Goal: Download file/media

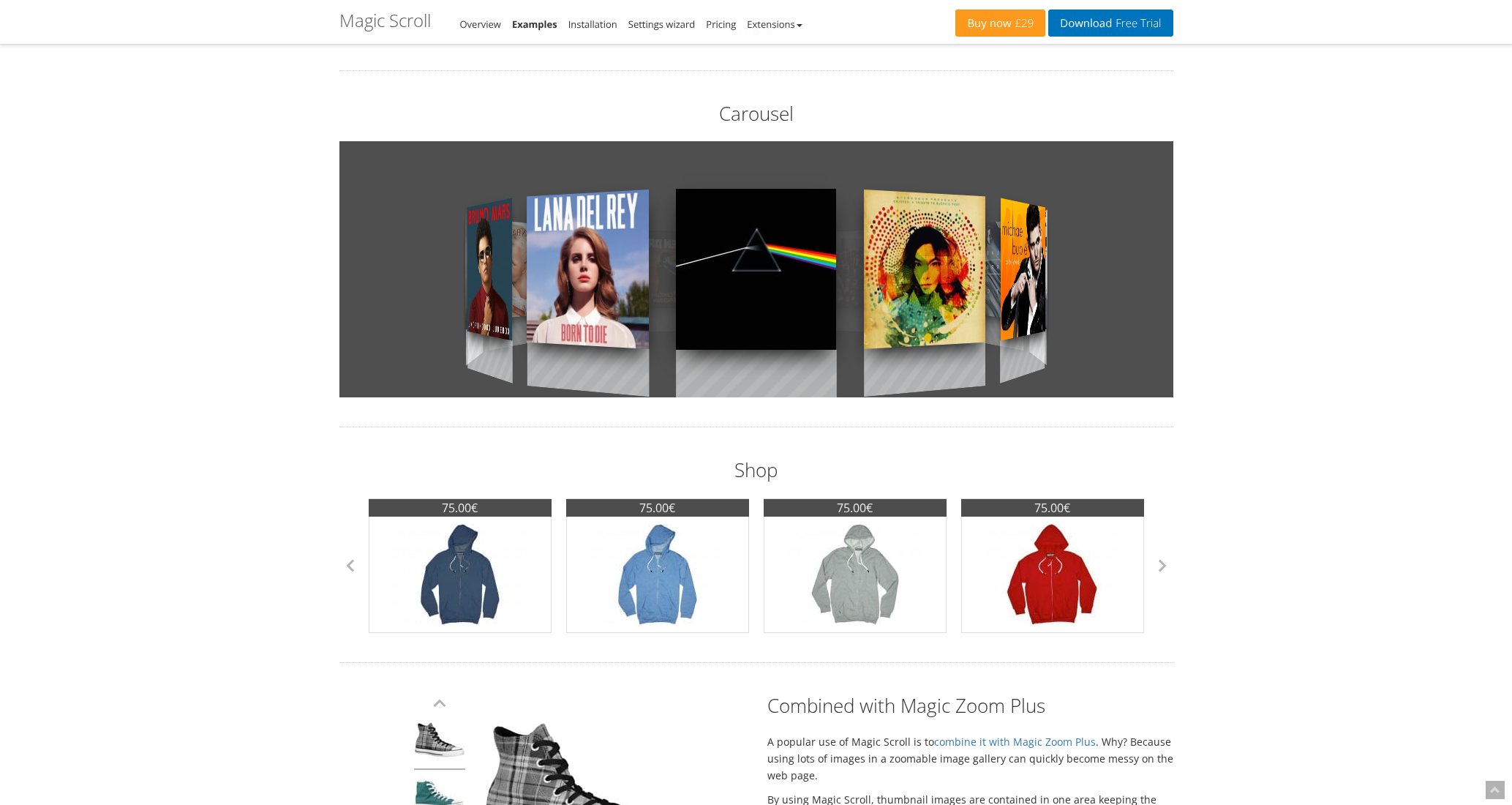
scroll to position [451, 0]
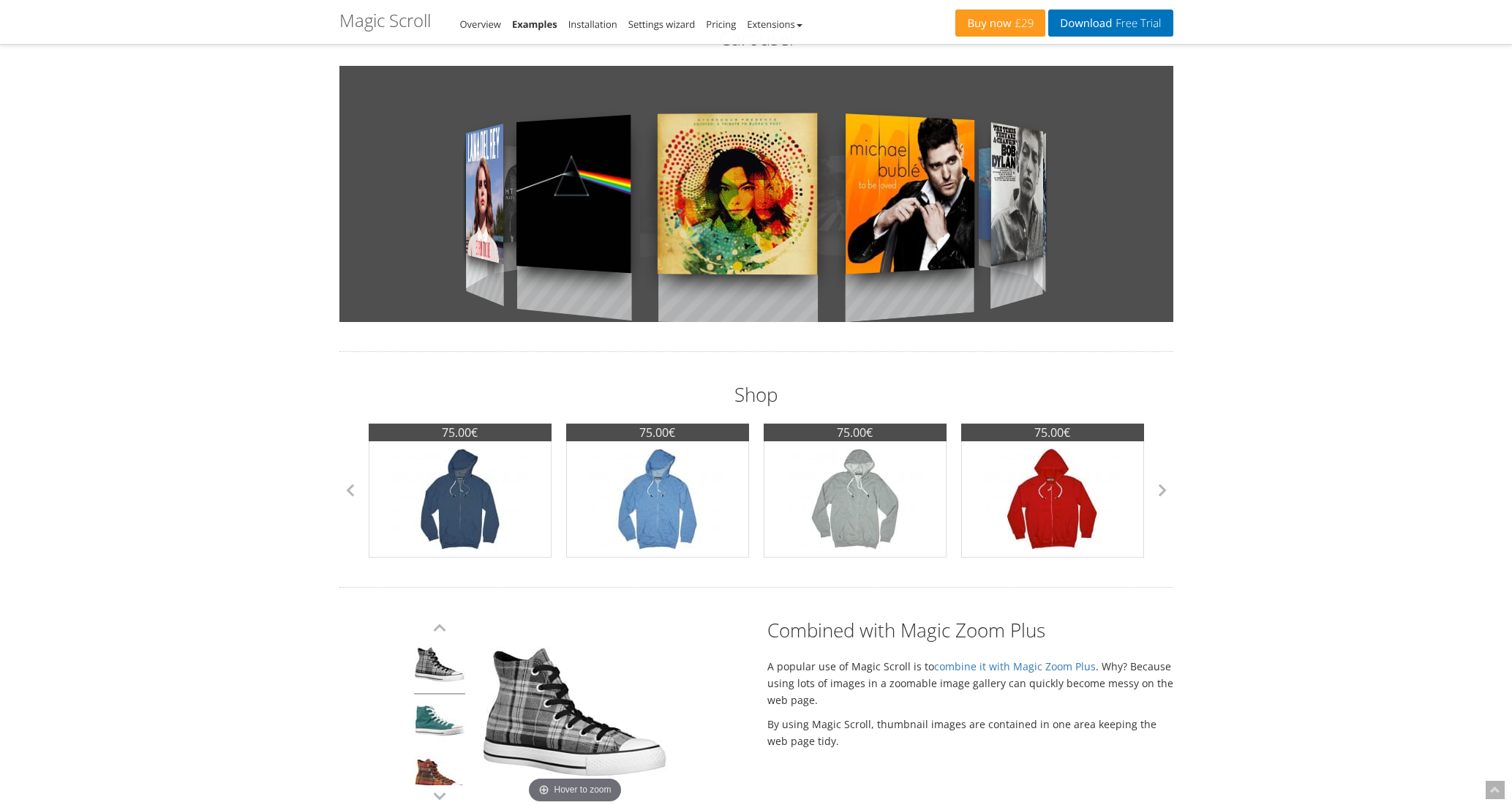
drag, startPoint x: 912, startPoint y: 278, endPoint x: 481, endPoint y: 276, distance: 431.0
click at [533, 271] on div at bounding box center [756, 193] width 834 height 256
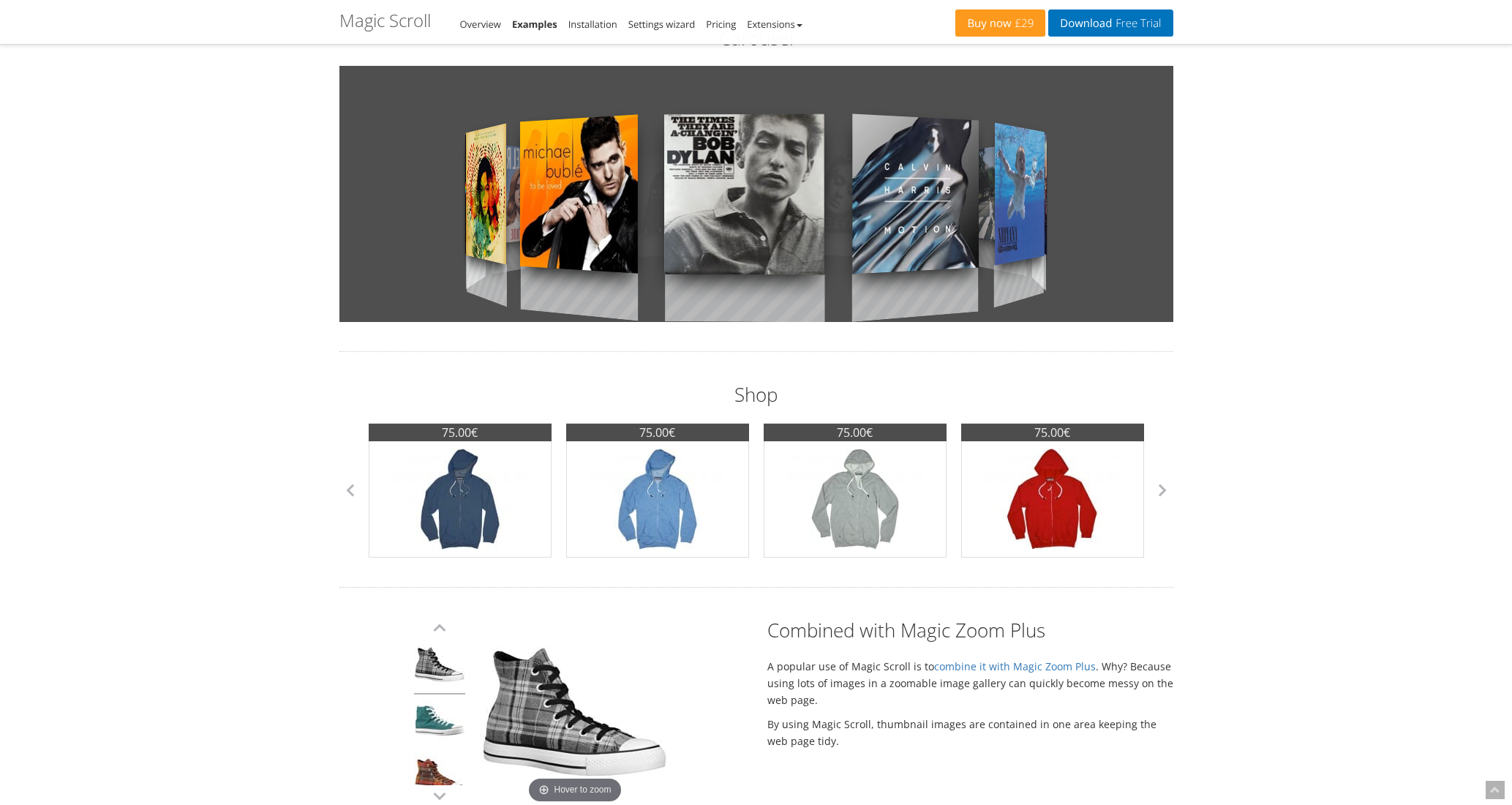
click at [768, 232] on div at bounding box center [756, 193] width 834 height 256
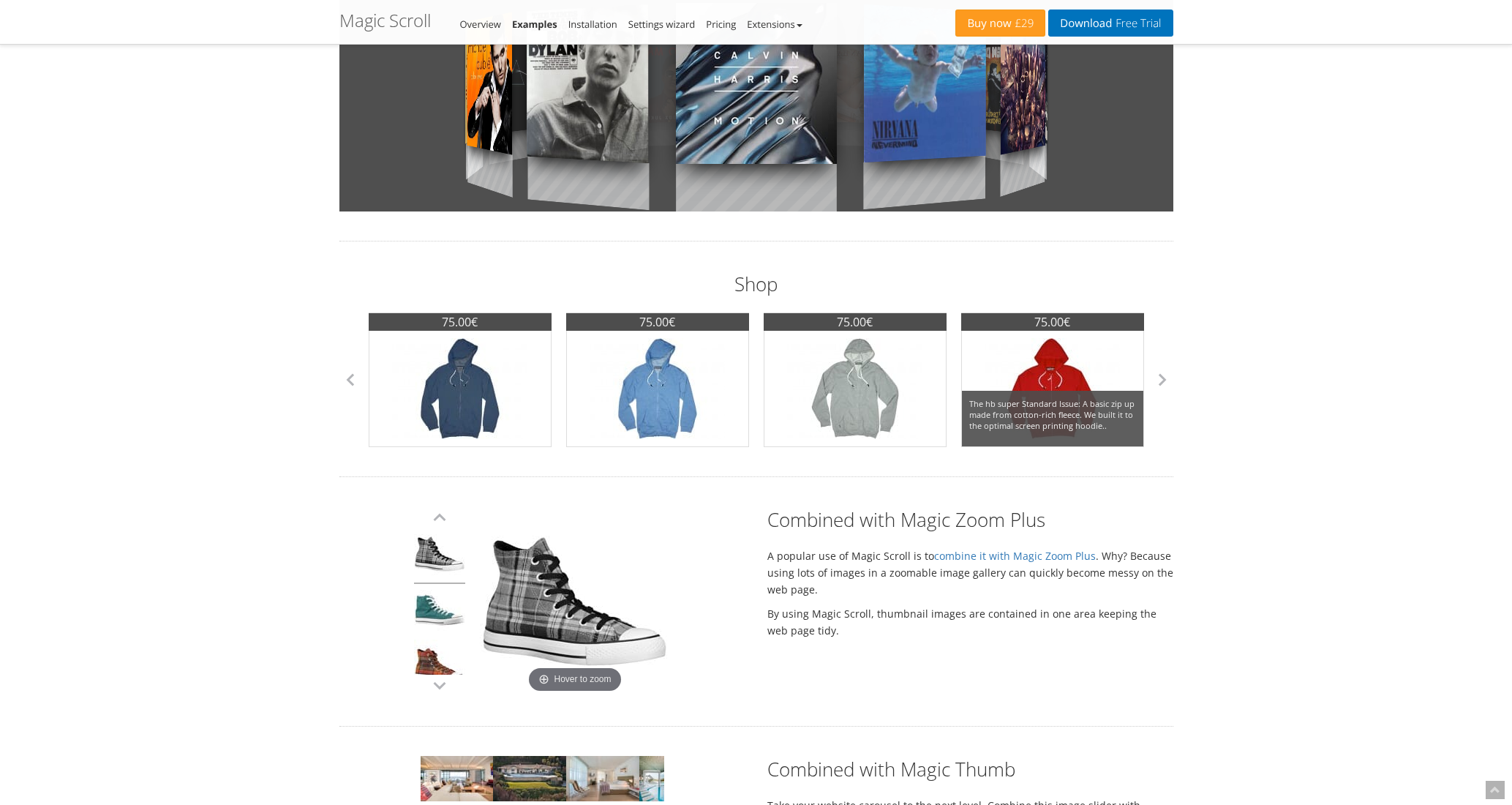
scroll to position [580, 0]
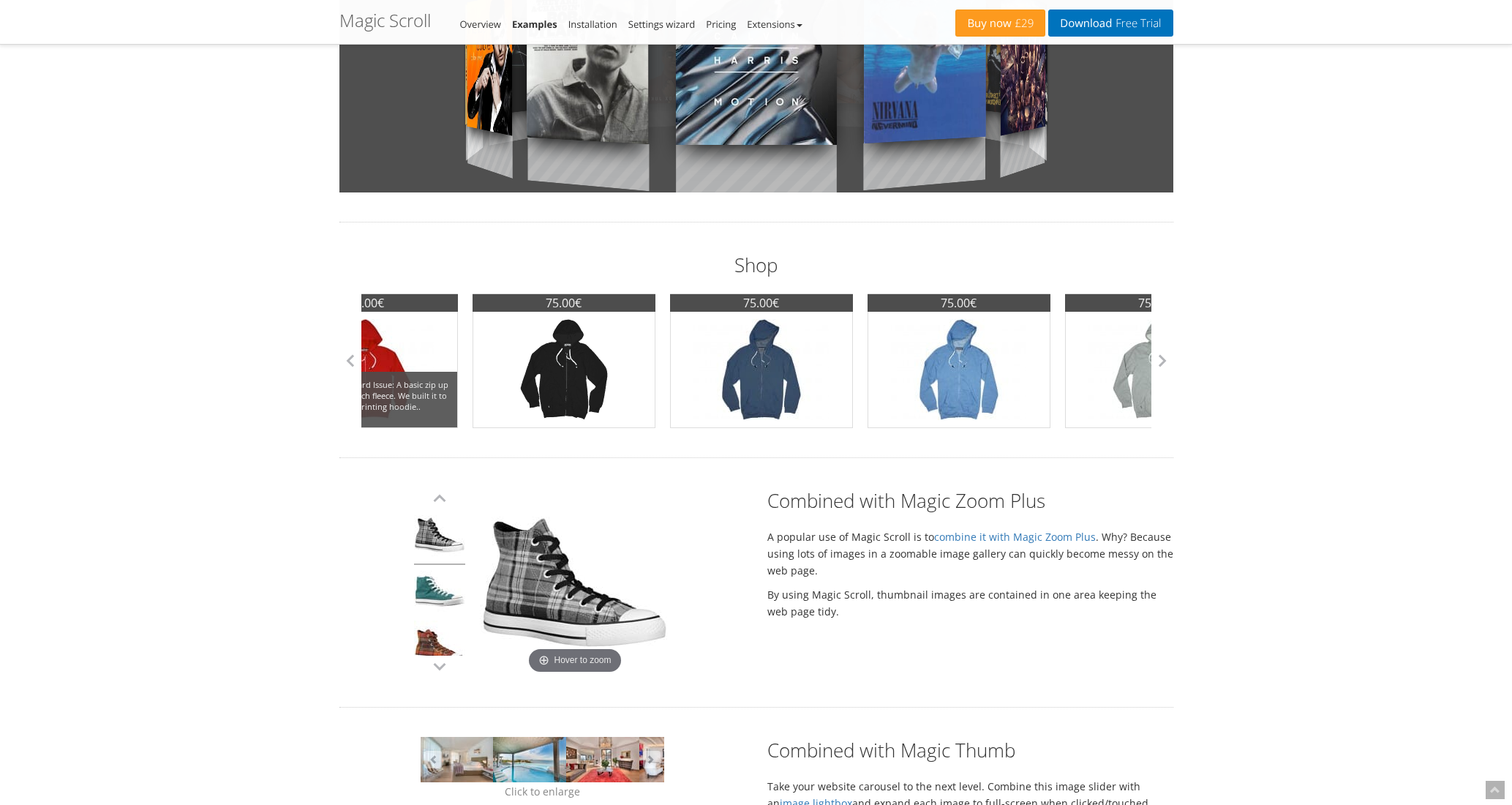
drag, startPoint x: 1062, startPoint y: 357, endPoint x: 387, endPoint y: 366, distance: 675.1
click at [413, 367] on div "75.00€ The hb super Standard Issue: A basic zip up made from cotton-rich fleece…" at bounding box center [367, 361] width 183 height 135
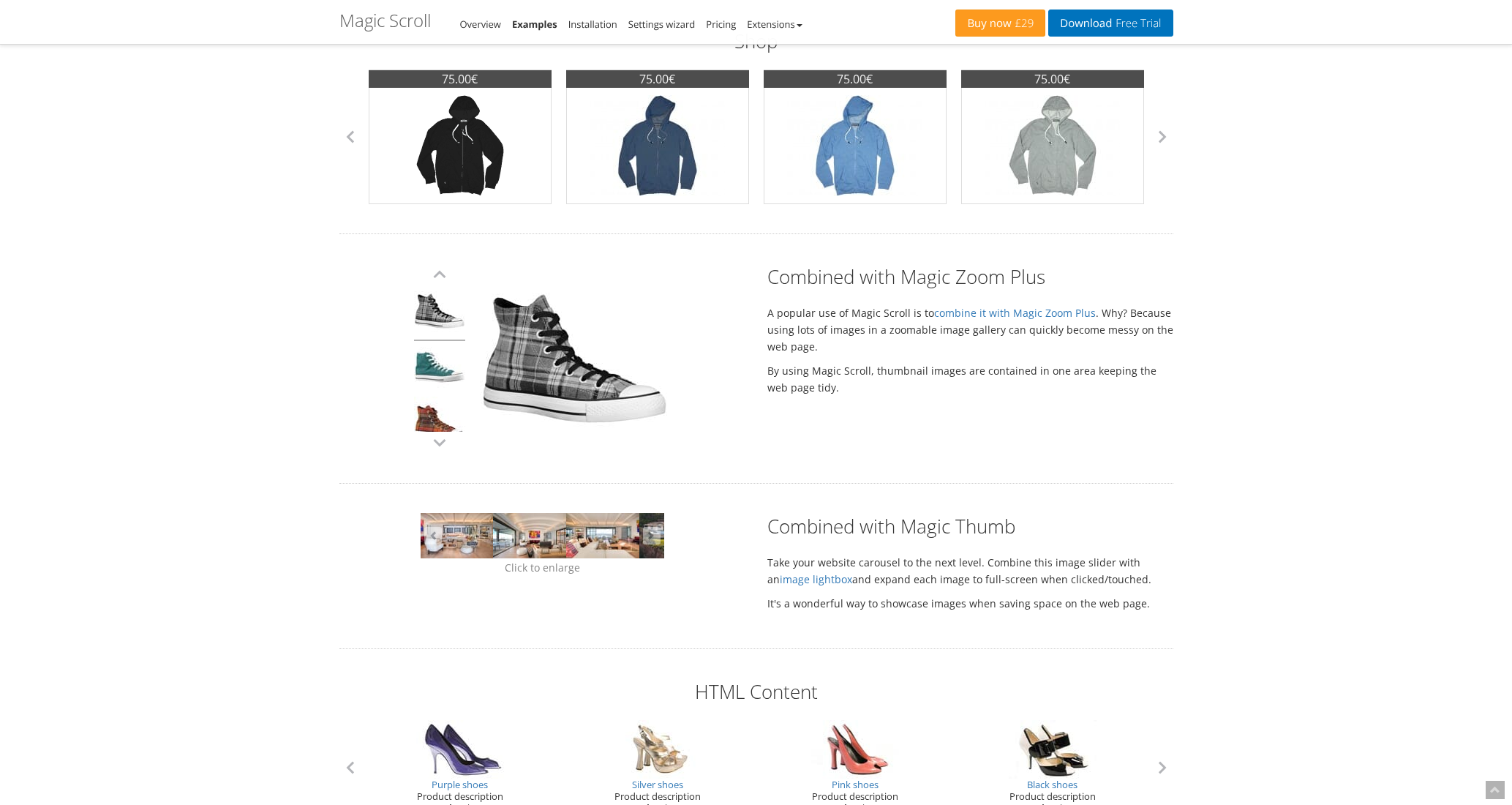
scroll to position [970, 0]
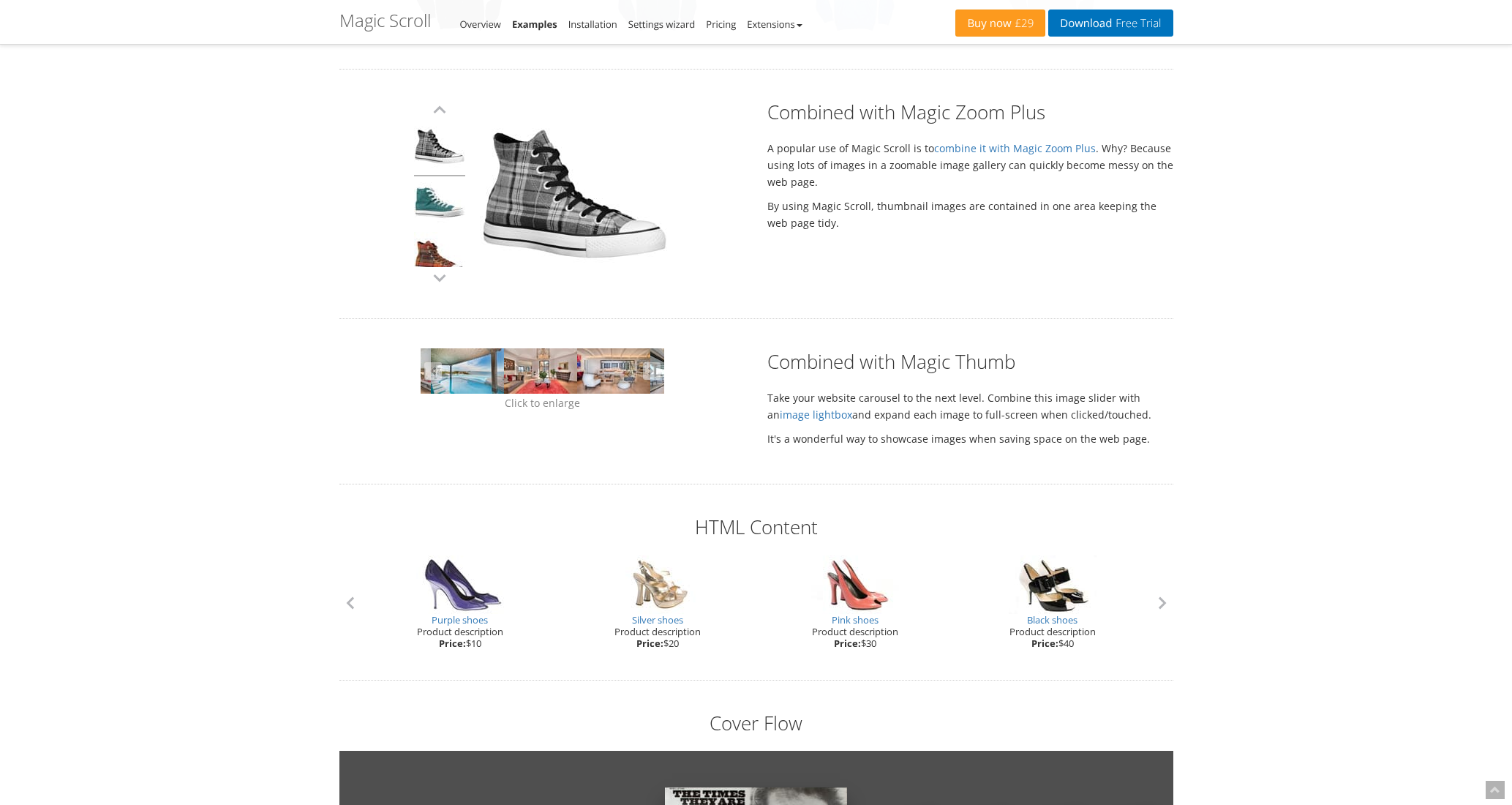
drag, startPoint x: 562, startPoint y: 379, endPoint x: 829, endPoint y: 380, distance: 267.0
click at [829, 380] on div "Click to enlarge Combined with Magic Thumb Take your website carousel to the ne…" at bounding box center [756, 401] width 856 height 106
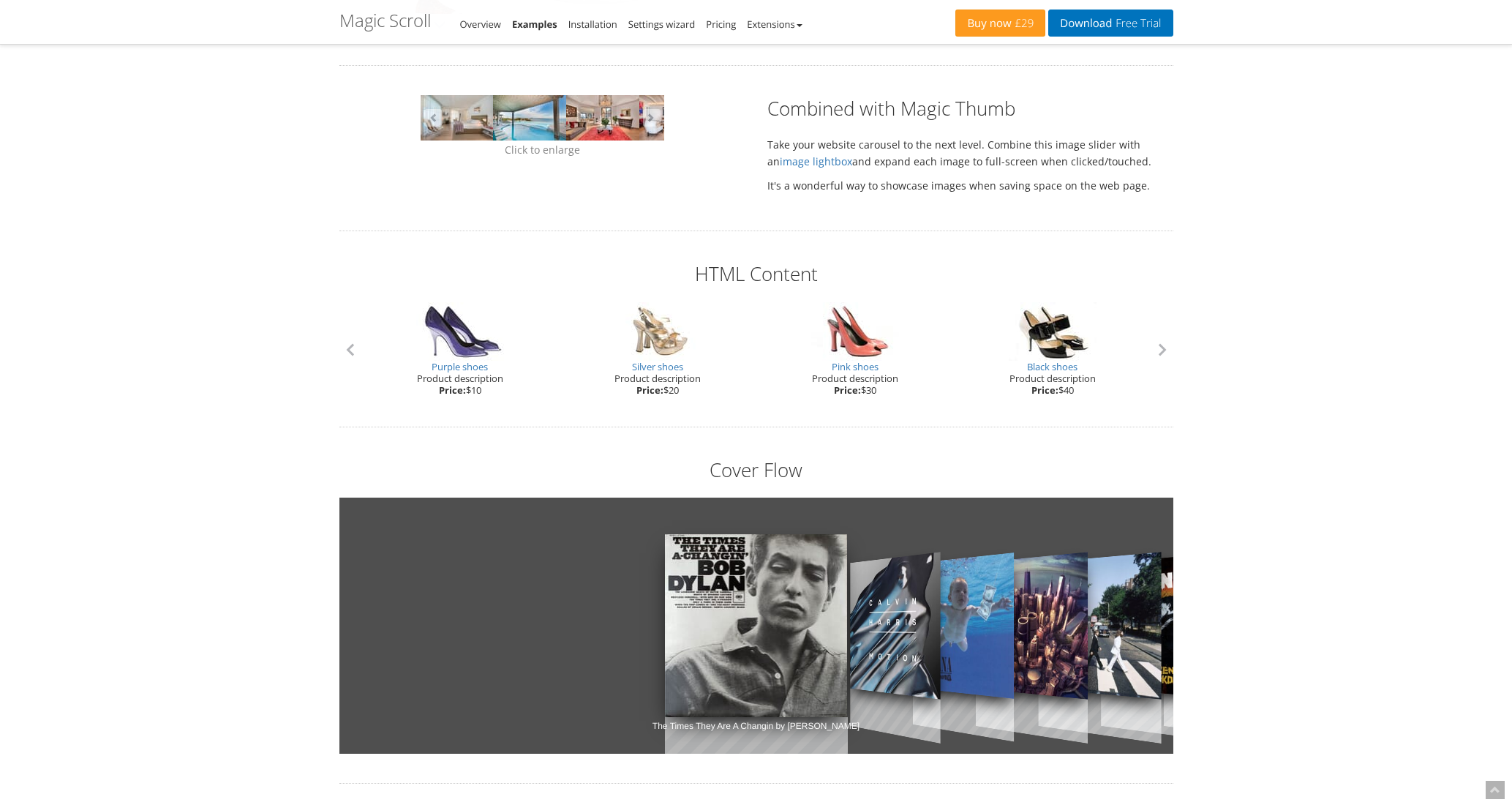
scroll to position [1297, 0]
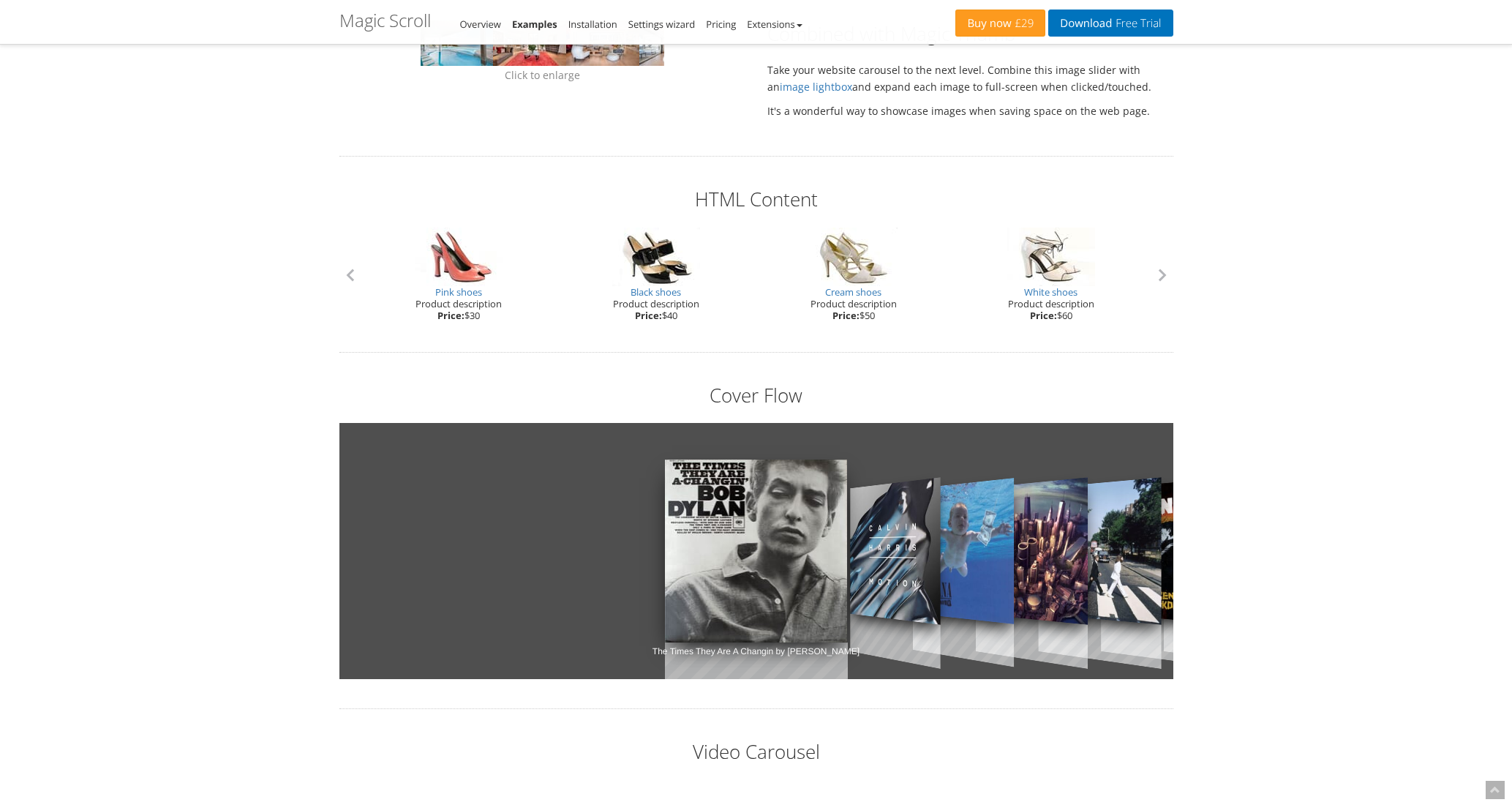
drag, startPoint x: 912, startPoint y: 285, endPoint x: 515, endPoint y: 296, distance: 397.2
click at [515, 296] on div "Pink shoes Product description Price: $30" at bounding box center [459, 274] width 197 height 94
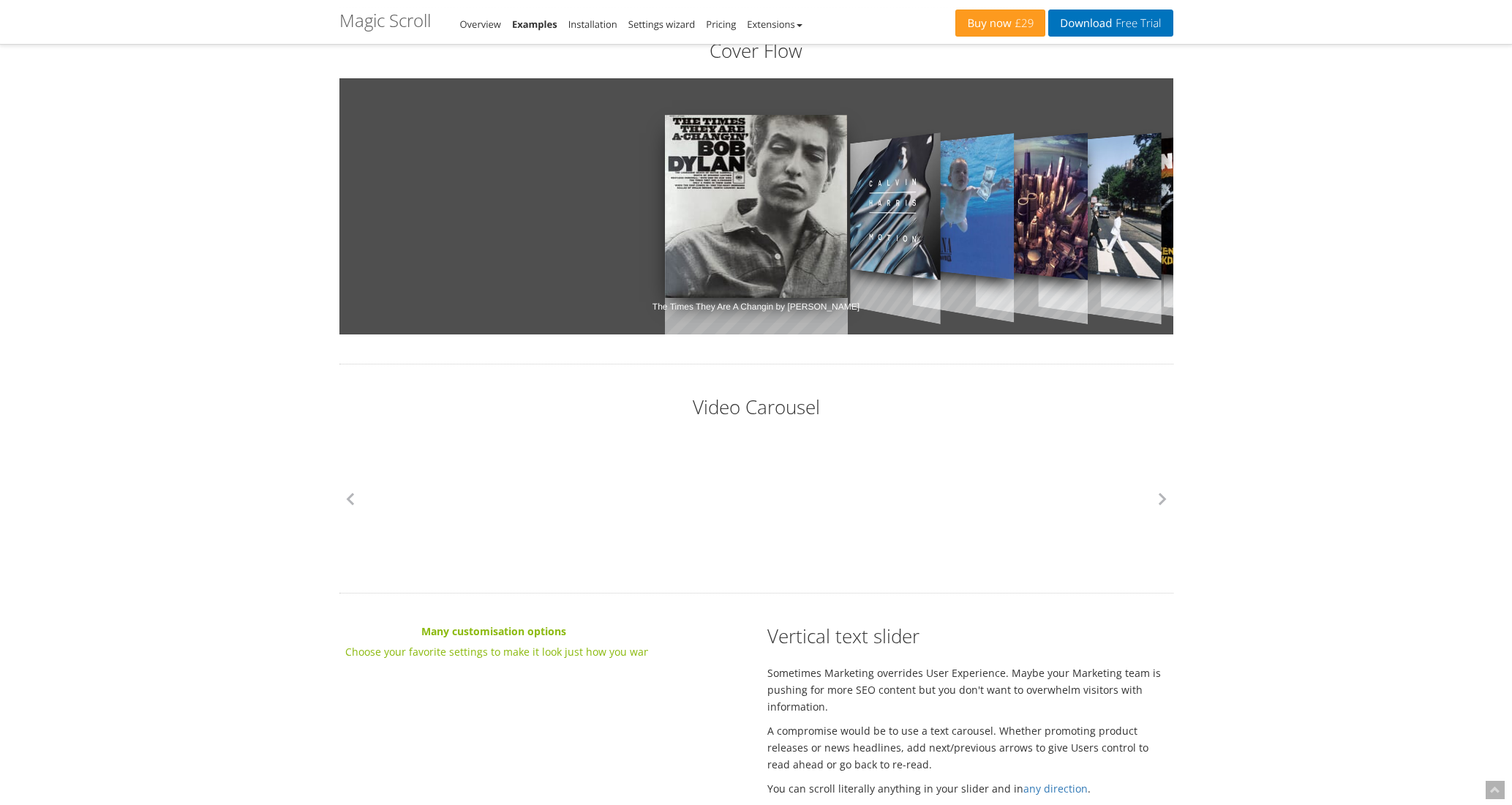
scroll to position [1661, 0]
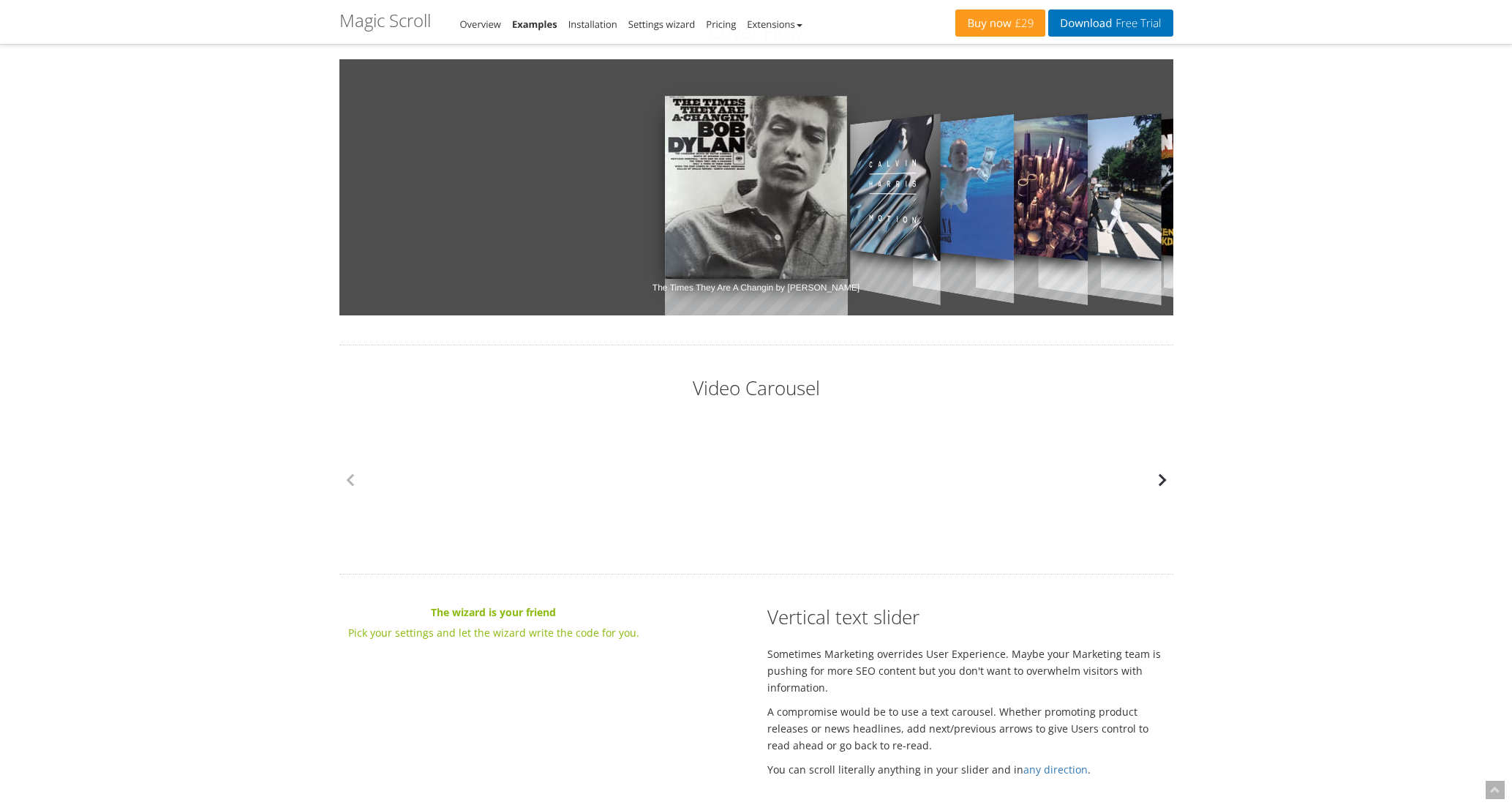
click at [1164, 480] on button "button" at bounding box center [1162, 480] width 22 height 22
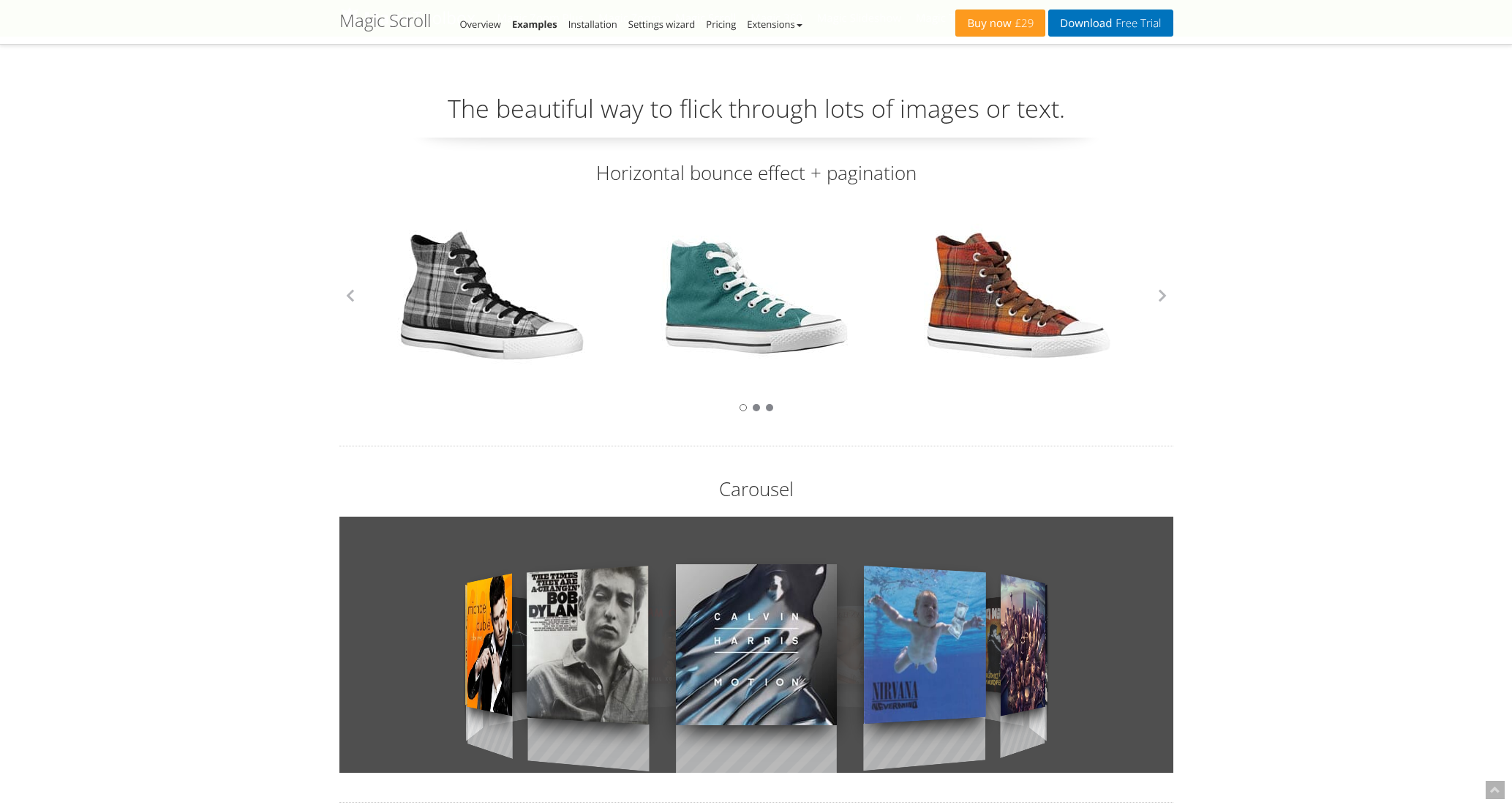
scroll to position [1771, 0]
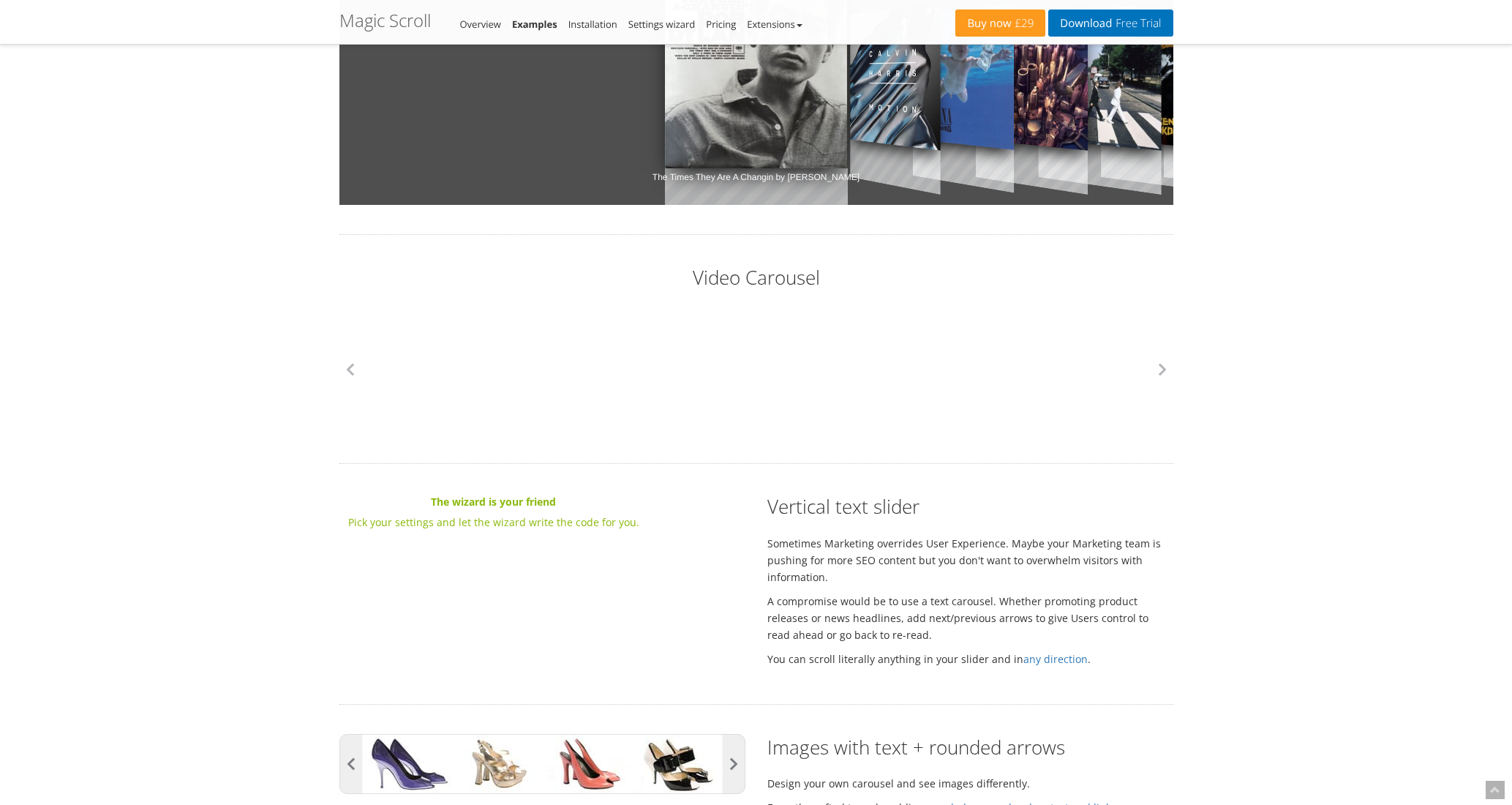
click at [475, 16] on li "Overview" at bounding box center [480, 24] width 41 height 18
click at [1118, 22] on span "Free Trial" at bounding box center [1136, 23] width 49 height 12
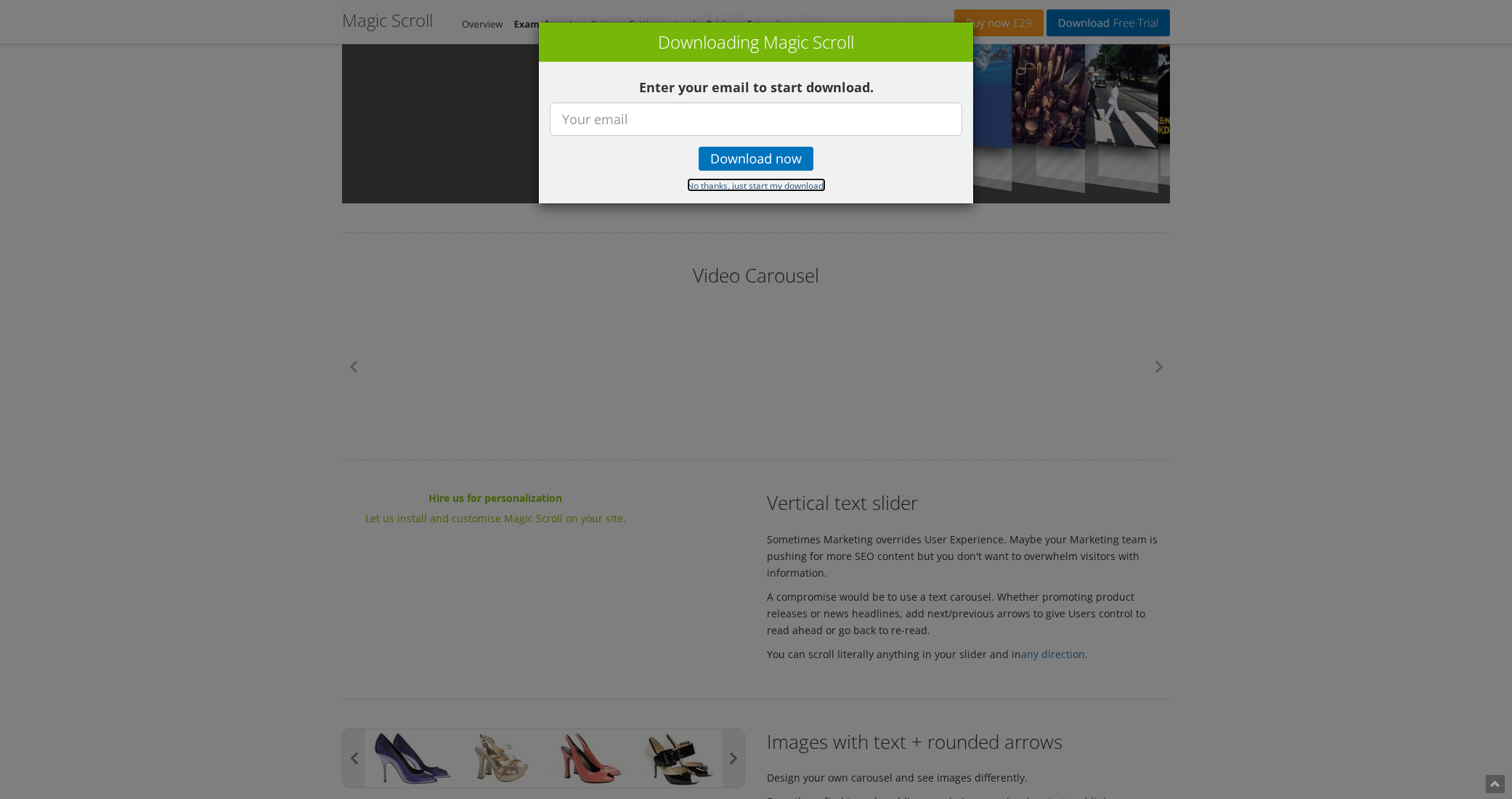
click at [756, 186] on small "No thanks, just start my download." at bounding box center [756, 185] width 139 height 12
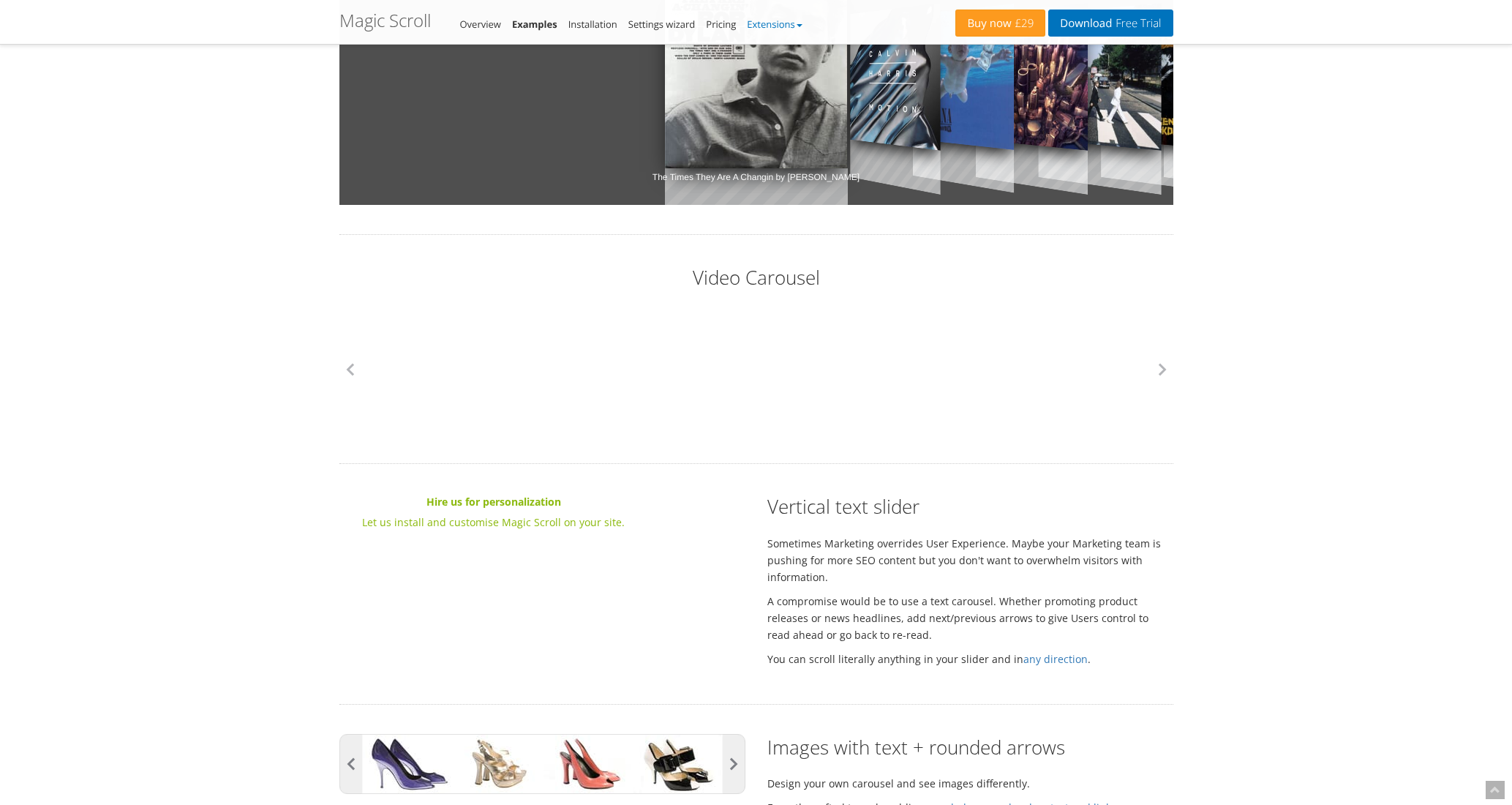
click at [782, 25] on link "Extensions" at bounding box center [774, 24] width 55 height 13
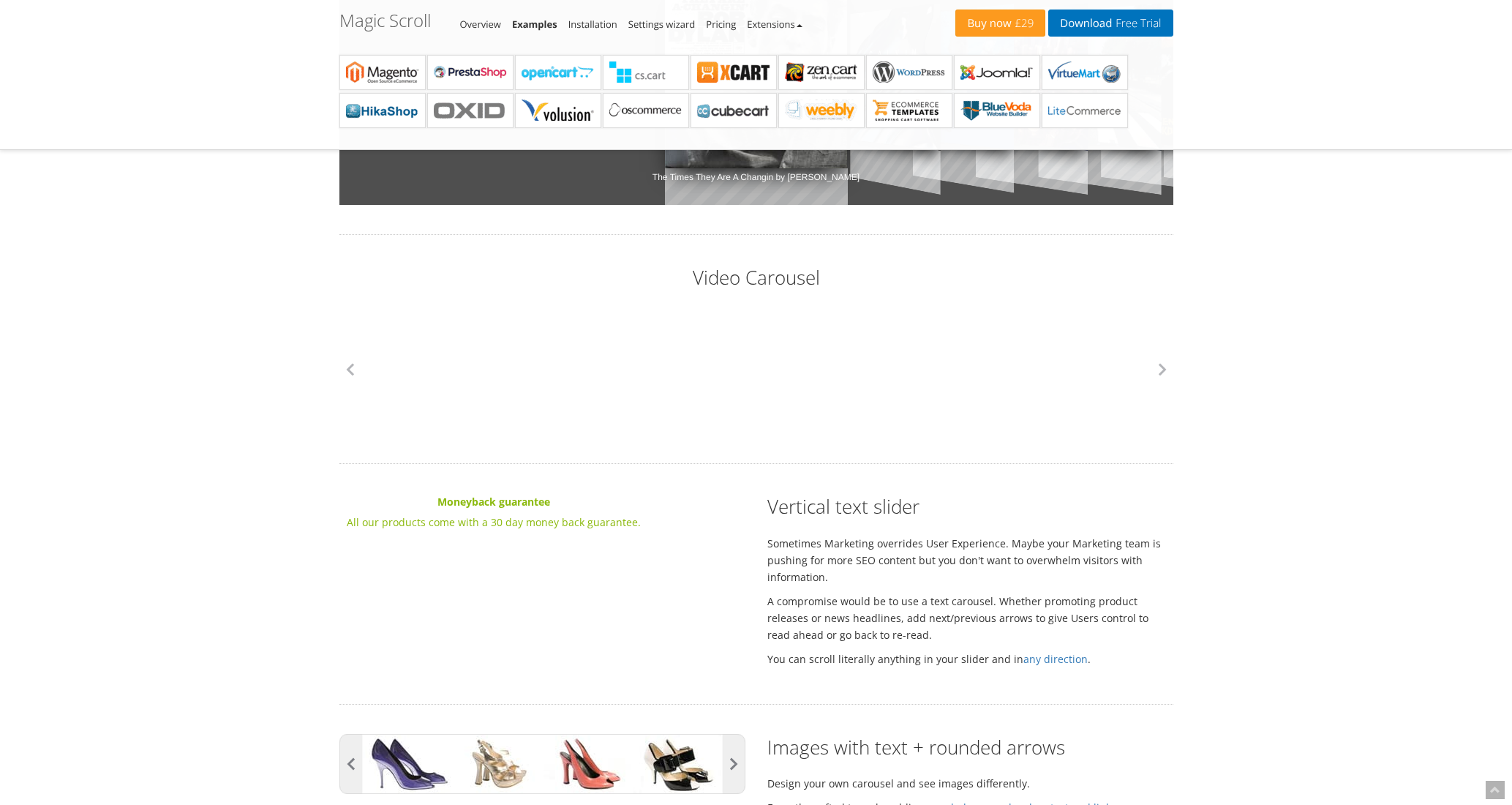
drag, startPoint x: 1459, startPoint y: 266, endPoint x: 1407, endPoint y: 264, distance: 52.0
click at [735, 111] on b "Magic Scroll for CubeCart" at bounding box center [733, 110] width 73 height 22
